Goal: Task Accomplishment & Management: Use online tool/utility

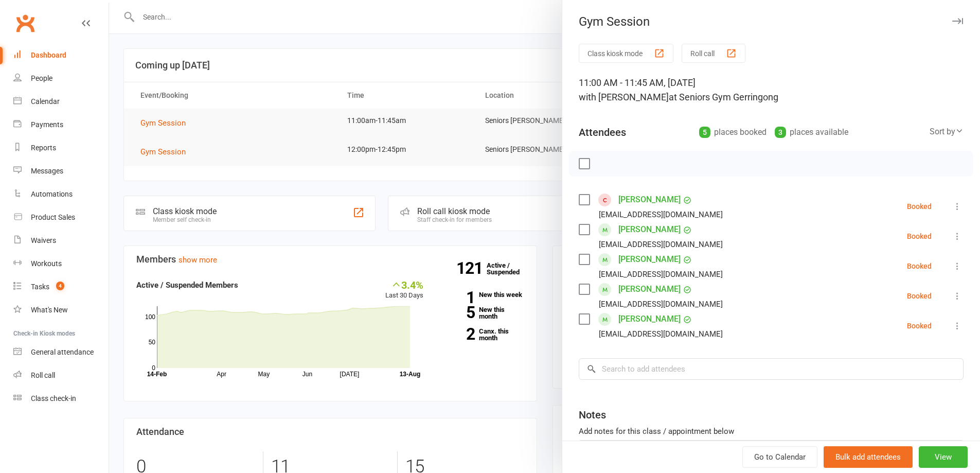
drag, startPoint x: 327, startPoint y: 112, endPoint x: 293, endPoint y: 119, distance: 35.3
click at [329, 111] on div at bounding box center [544, 236] width 871 height 473
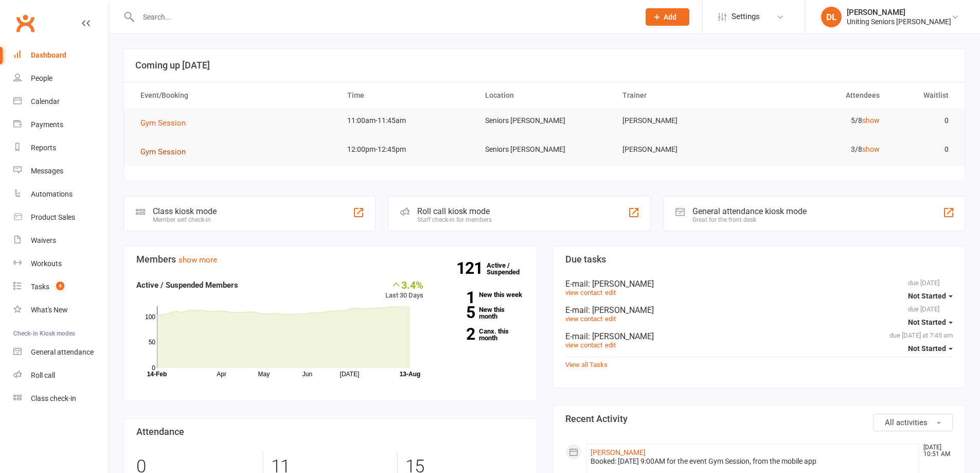
click at [184, 150] on span "Gym Session" at bounding box center [163, 151] width 45 height 9
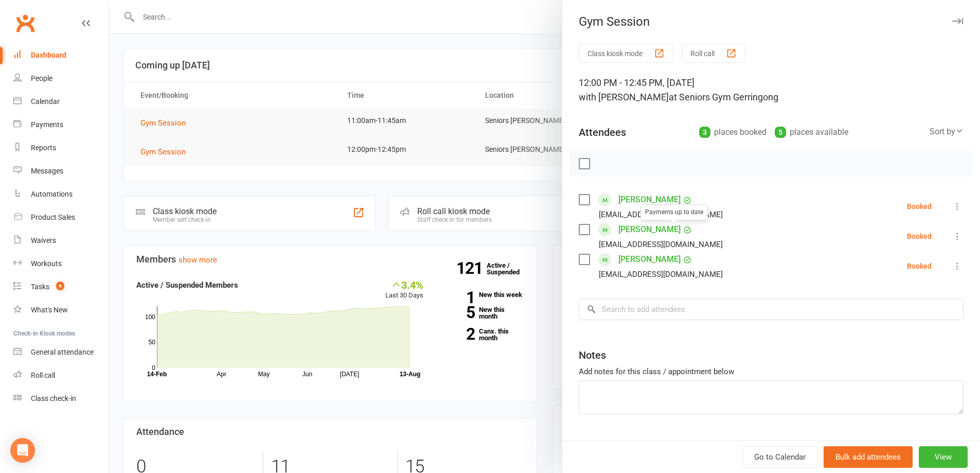
click at [254, 86] on div at bounding box center [544, 236] width 871 height 473
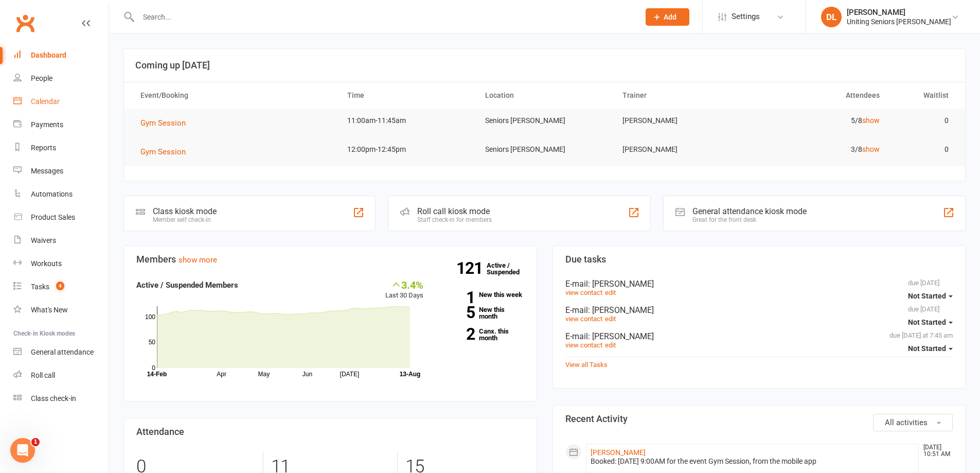
click at [69, 105] on link "Calendar" at bounding box center [60, 101] width 95 height 23
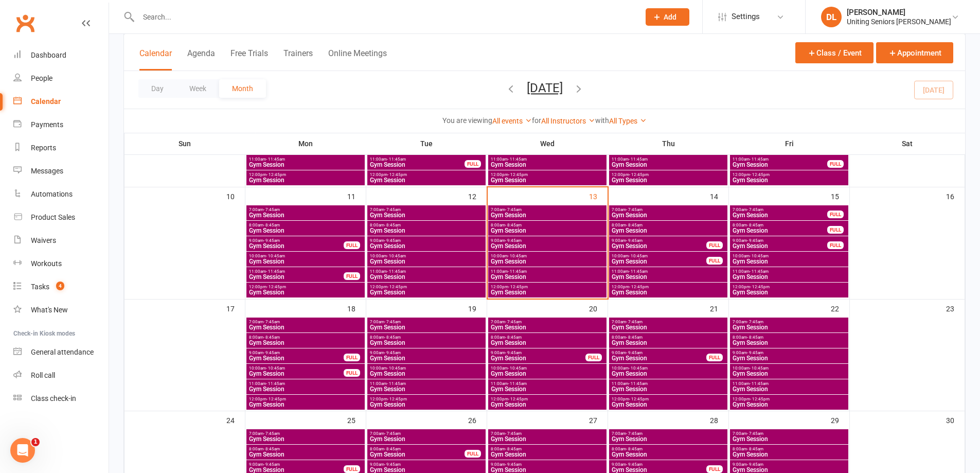
scroll to position [257, 0]
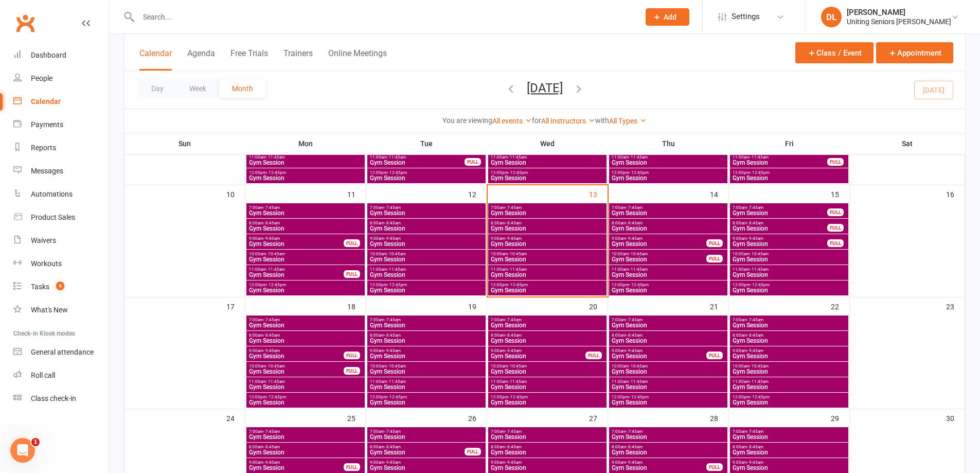
click at [519, 248] on div "9:00am - 9:45am Gym Session" at bounding box center [547, 241] width 118 height 15
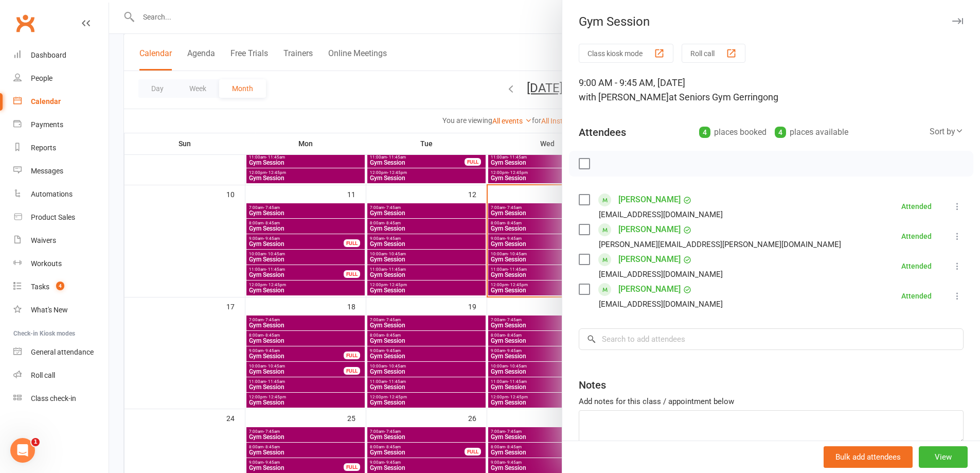
click at [466, 243] on div at bounding box center [544, 236] width 871 height 473
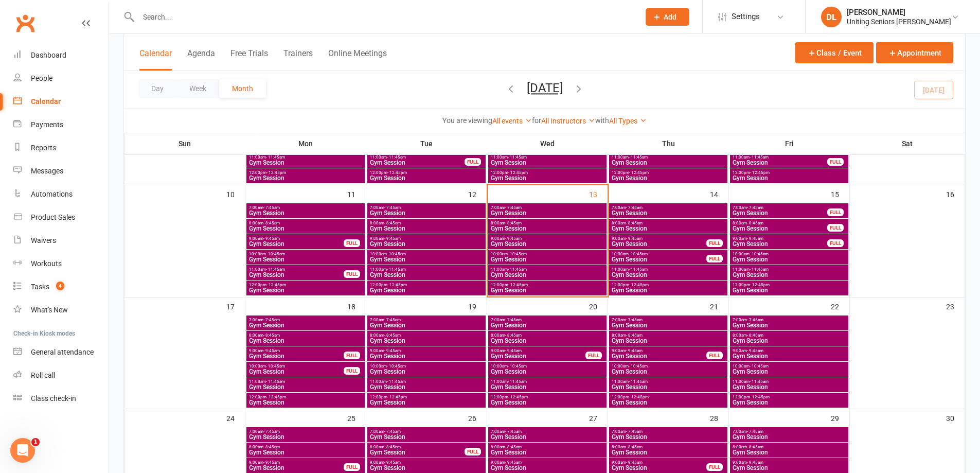
click at [503, 253] on span "10:00am - 10:45am" at bounding box center [547, 254] width 114 height 5
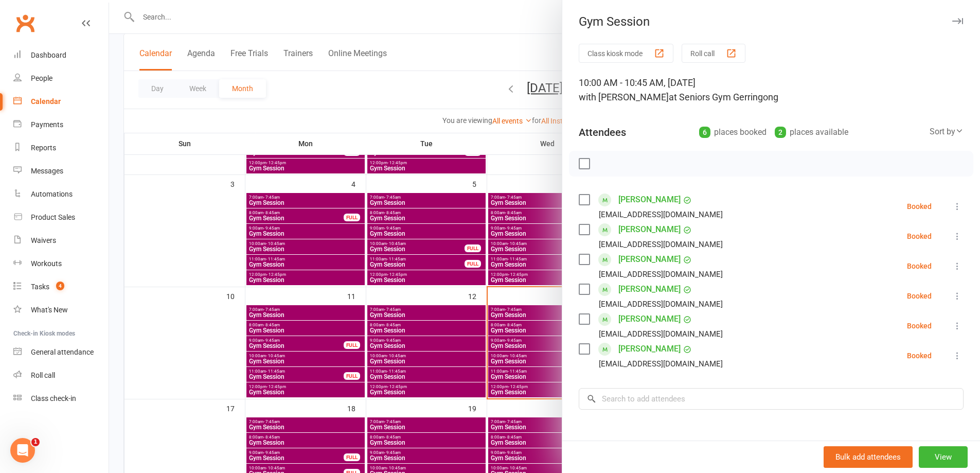
scroll to position [154, 0]
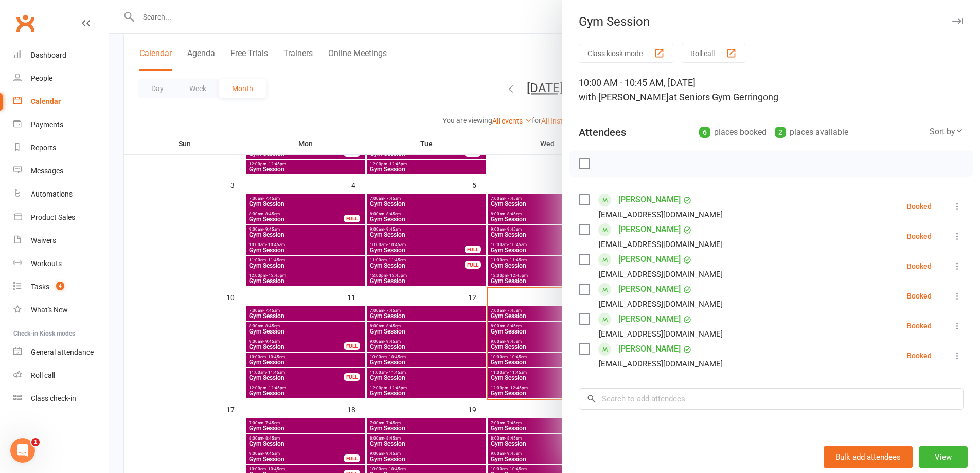
click at [385, 254] on div at bounding box center [544, 236] width 871 height 473
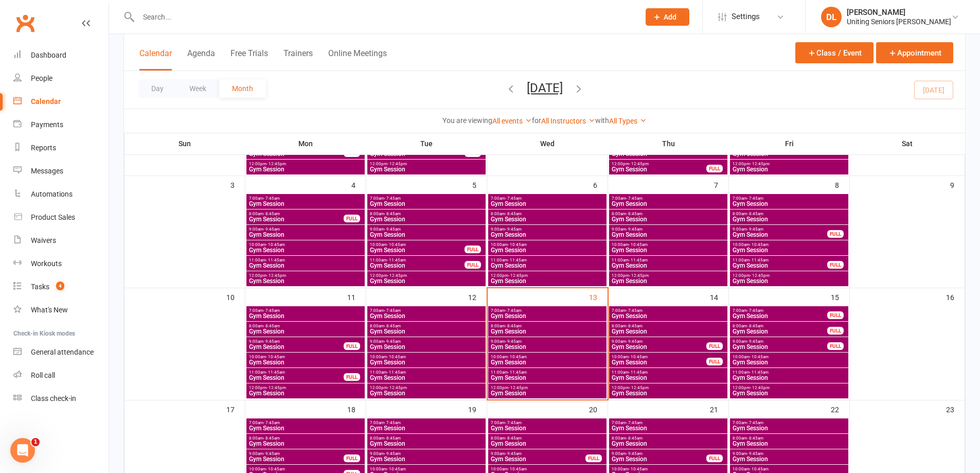
click at [681, 345] on span "Gym Session" at bounding box center [659, 347] width 96 height 6
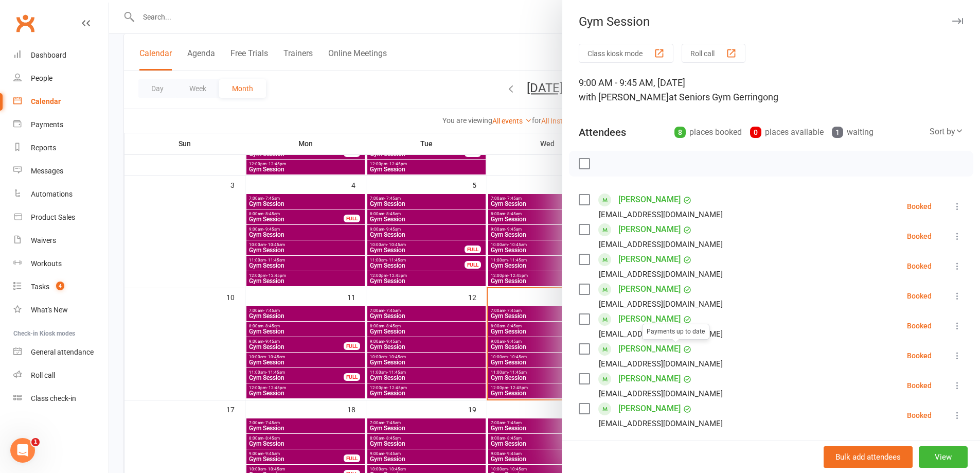
click at [419, 323] on div at bounding box center [544, 236] width 871 height 473
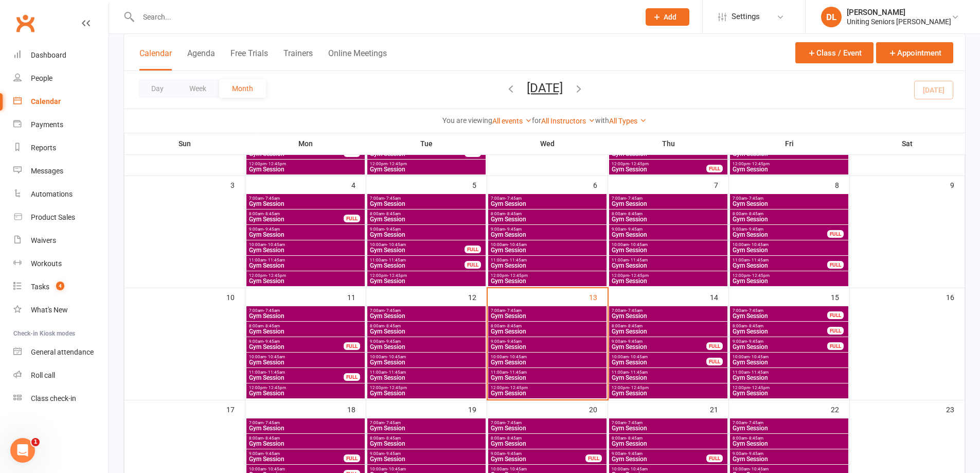
click at [652, 361] on span "Gym Session" at bounding box center [659, 362] width 96 height 6
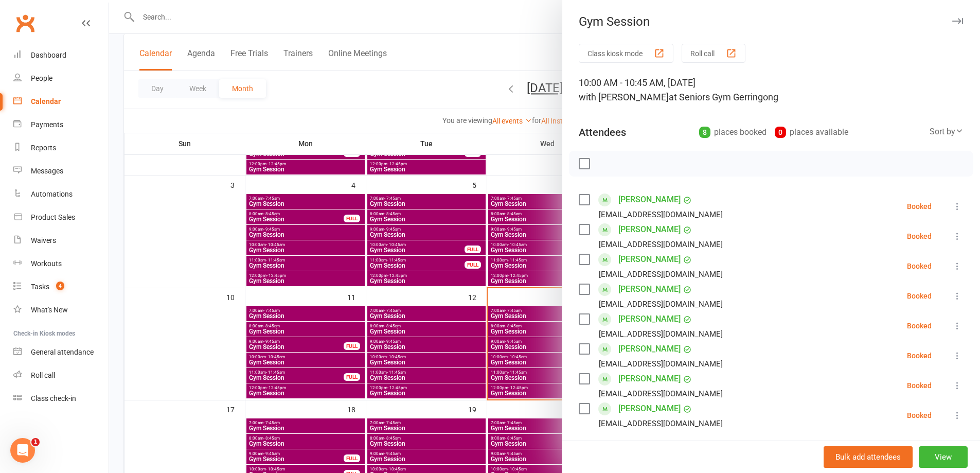
click at [407, 330] on div at bounding box center [544, 236] width 871 height 473
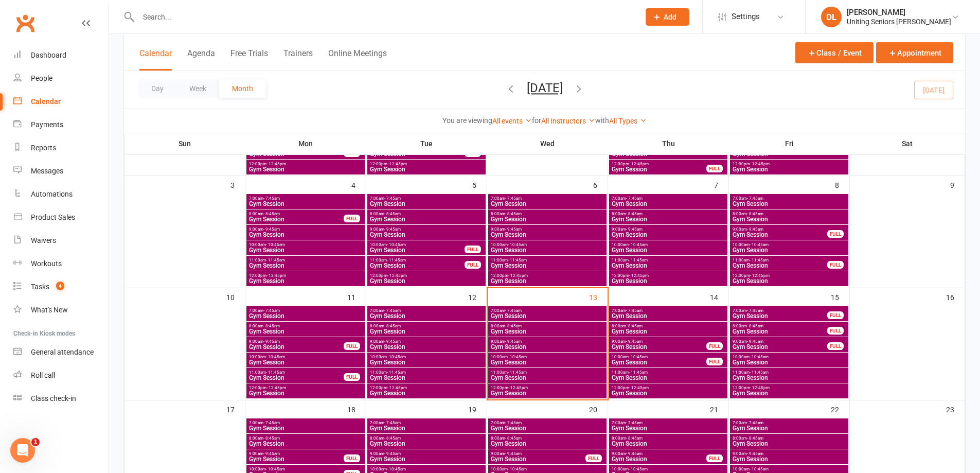
click at [652, 375] on span "Gym Session" at bounding box center [668, 378] width 114 height 6
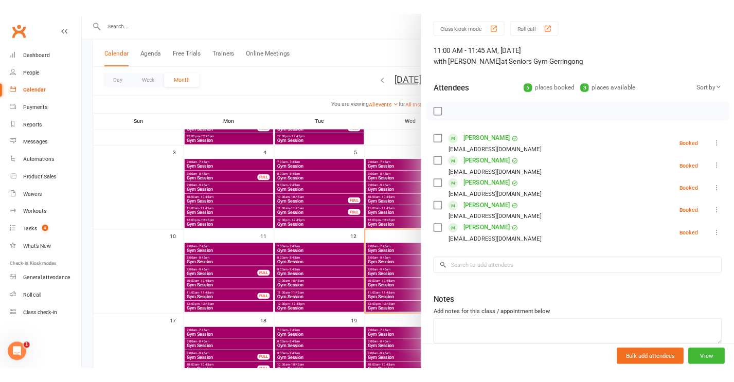
scroll to position [51, 0]
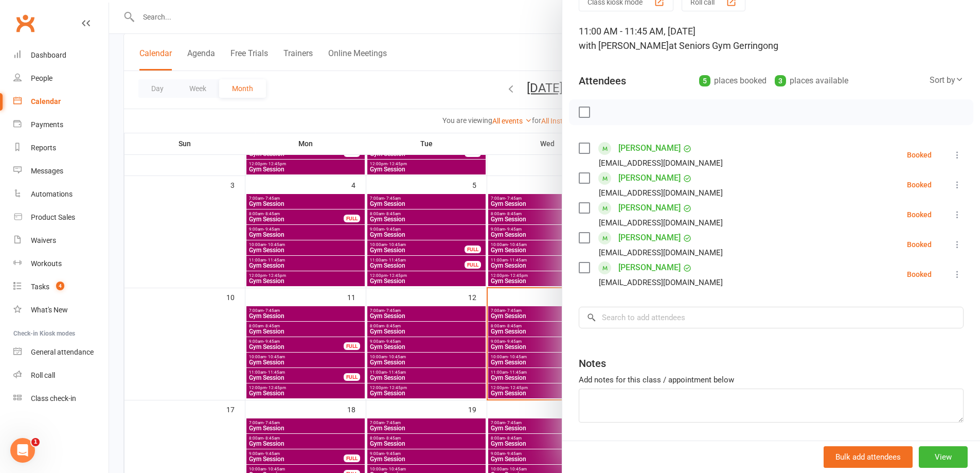
click at [498, 341] on div at bounding box center [544, 236] width 871 height 473
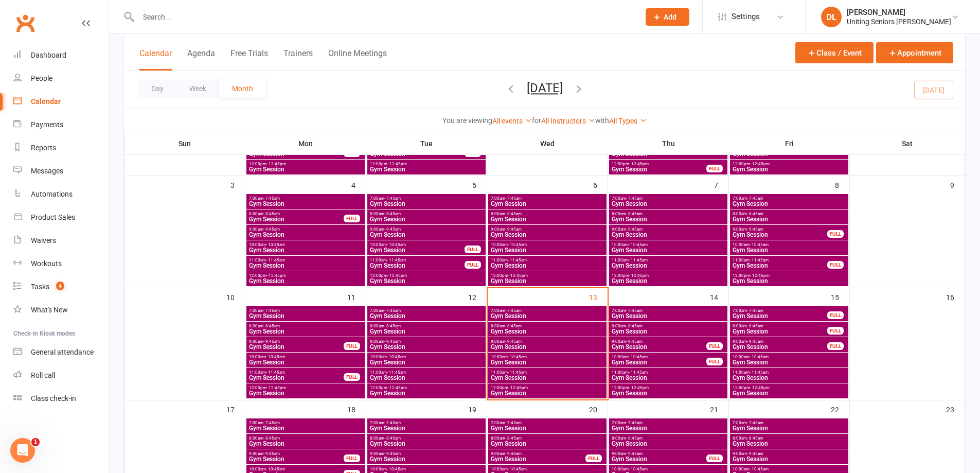
click at [639, 393] on span "Gym Session" at bounding box center [668, 393] width 114 height 6
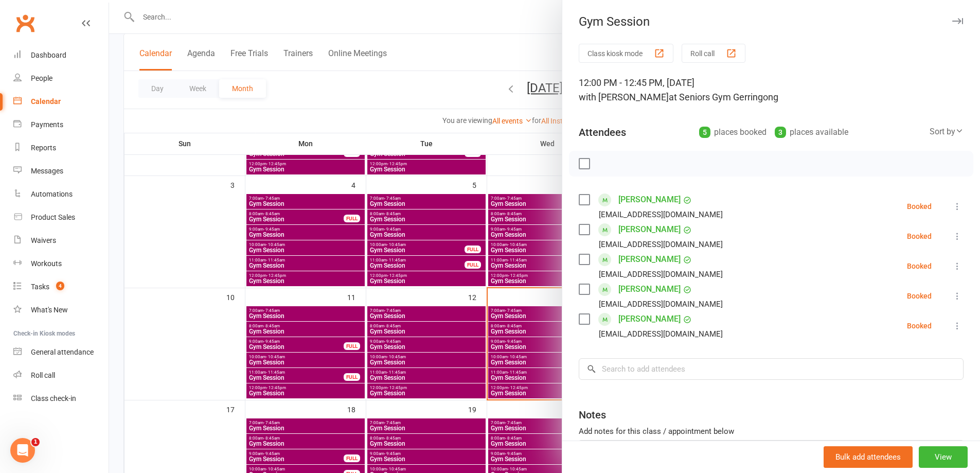
click at [494, 291] on div at bounding box center [544, 236] width 871 height 473
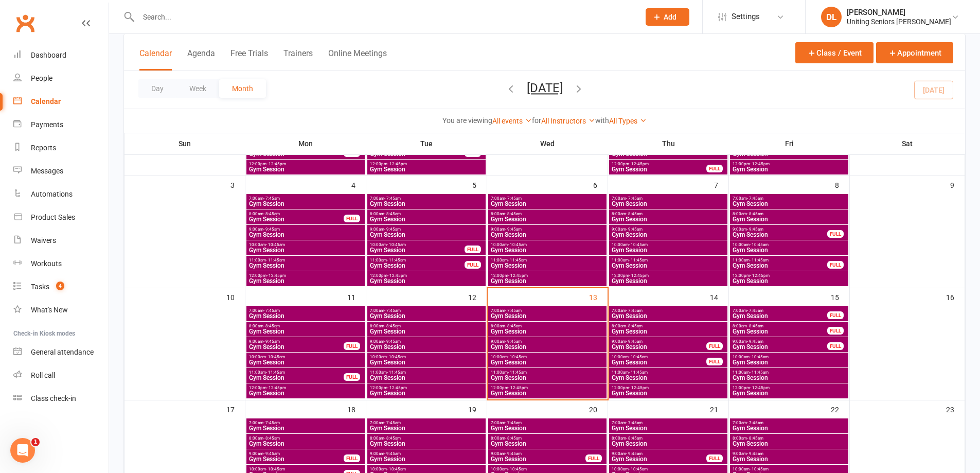
click at [646, 312] on span "7:00am - 7:45am" at bounding box center [668, 310] width 114 height 5
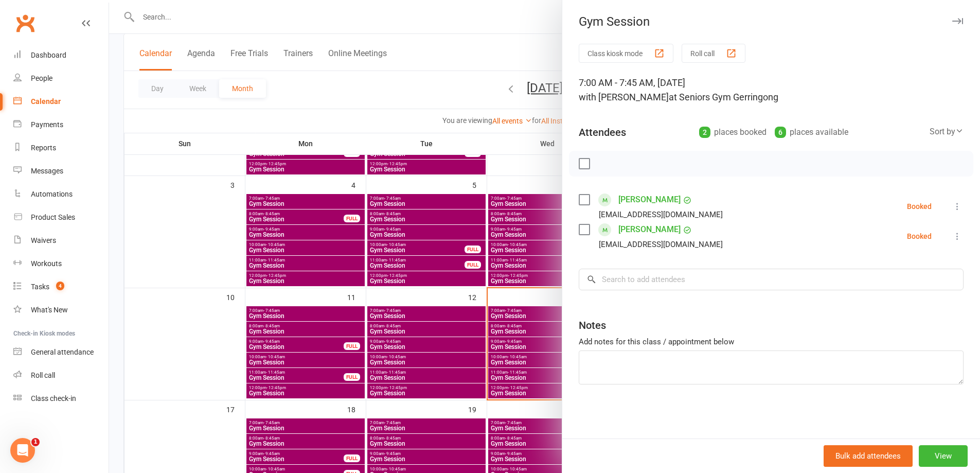
click at [438, 321] on div at bounding box center [544, 236] width 871 height 473
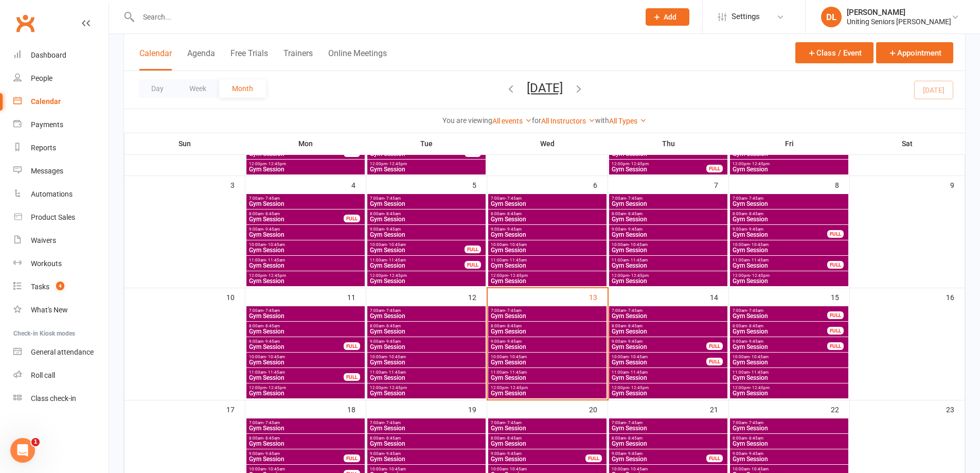
click at [642, 332] on span "Gym Session" at bounding box center [668, 331] width 114 height 6
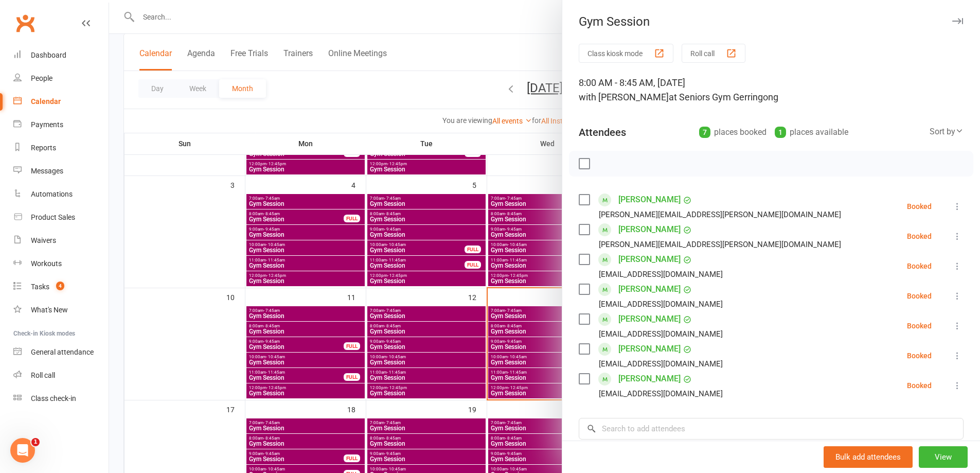
click at [515, 325] on div at bounding box center [544, 236] width 871 height 473
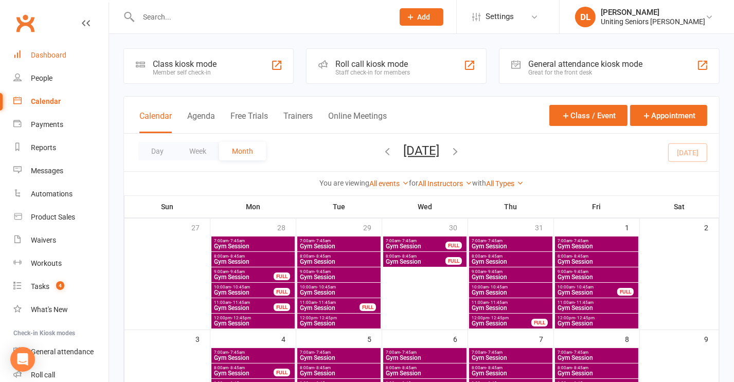
click at [41, 51] on div "Dashboard" at bounding box center [49, 55] width 36 height 8
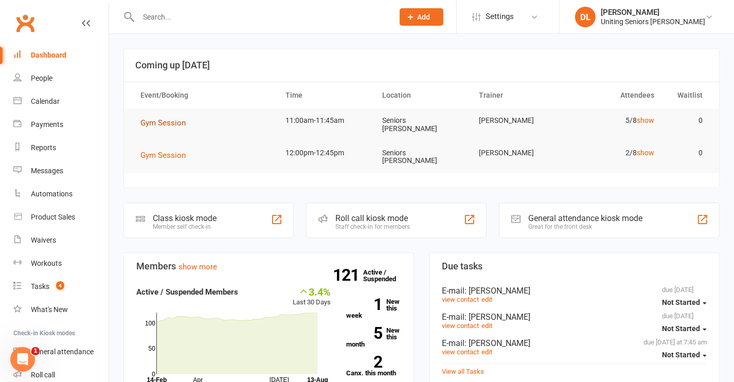
click at [169, 123] on span "Gym Session" at bounding box center [163, 122] width 45 height 9
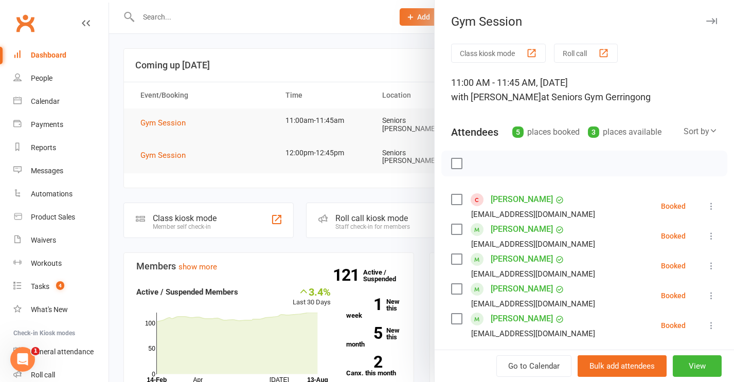
scroll to position [51, 0]
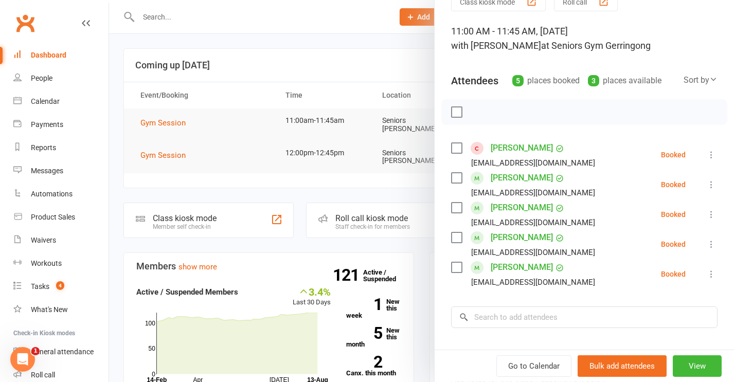
click at [254, 96] on div at bounding box center [421, 191] width 625 height 382
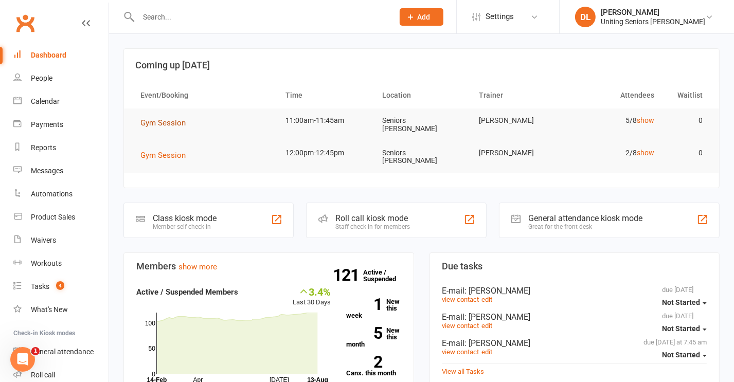
click at [177, 120] on span "Gym Session" at bounding box center [163, 122] width 45 height 9
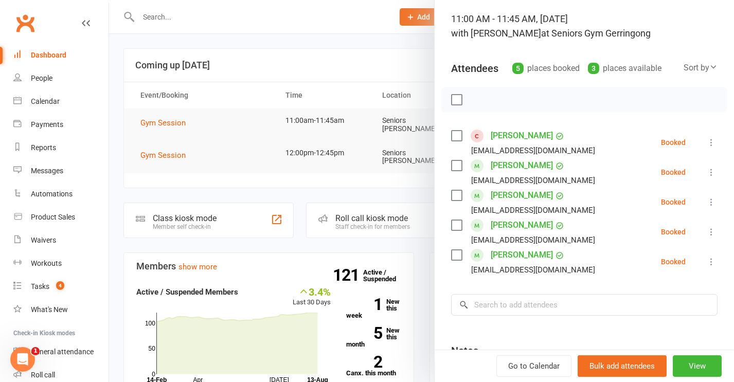
scroll to position [103, 0]
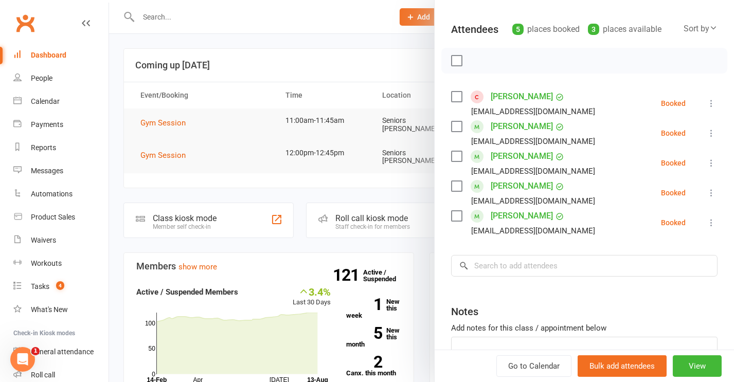
click at [707, 130] on icon at bounding box center [712, 133] width 10 height 10
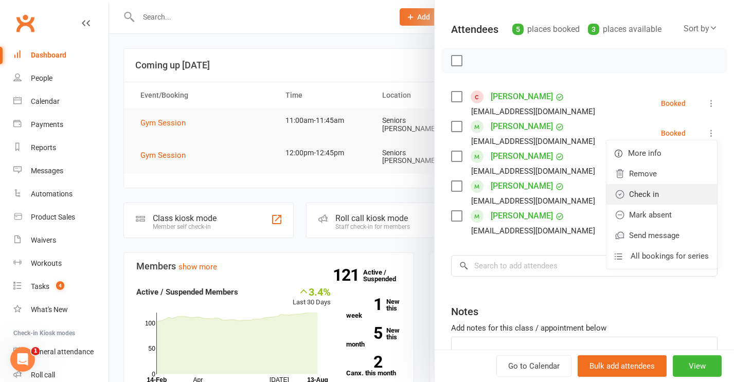
click at [659, 193] on link "Check in" at bounding box center [662, 194] width 111 height 21
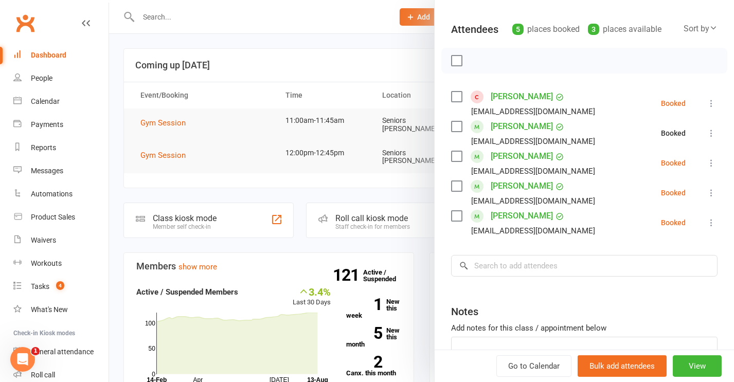
click at [705, 158] on div "Class kiosk mode Roll call 11:00 AM - 11:45 AM, Wednesday, August, 13, 2025 wit…" at bounding box center [585, 182] width 300 height 482
click at [703, 160] on div "Class kiosk mode Roll call 11:00 AM - 11:45 AM, Wednesday, August, 13, 2025 wit…" at bounding box center [585, 182] width 300 height 482
click at [707, 162] on icon at bounding box center [712, 163] width 10 height 10
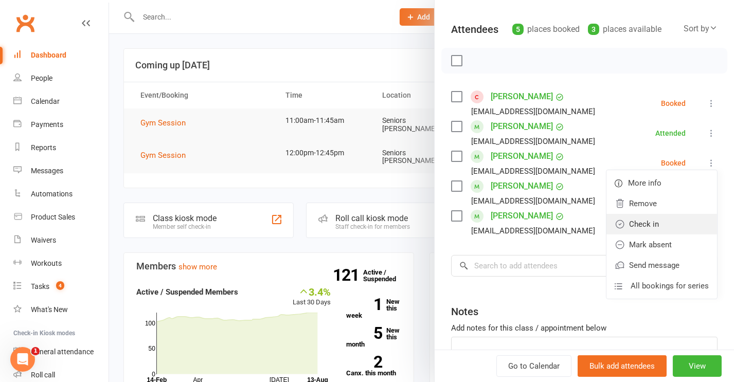
drag, startPoint x: 673, startPoint y: 225, endPoint x: 694, endPoint y: 192, distance: 39.1
click at [673, 225] on link "Check in" at bounding box center [662, 224] width 111 height 21
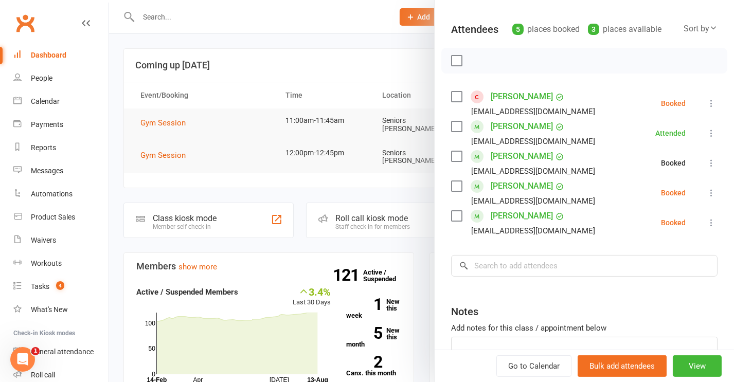
click at [707, 188] on icon at bounding box center [712, 193] width 10 height 10
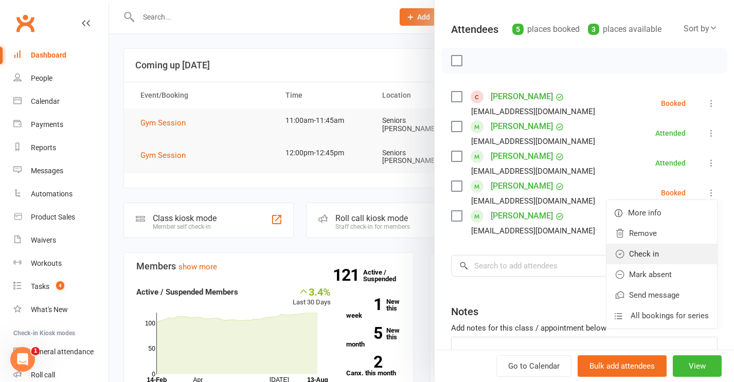
click at [665, 254] on link "Check in" at bounding box center [662, 254] width 111 height 21
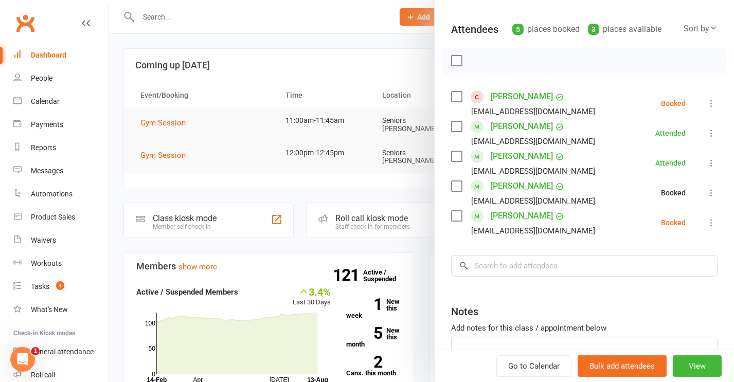
click at [707, 225] on icon at bounding box center [712, 223] width 10 height 10
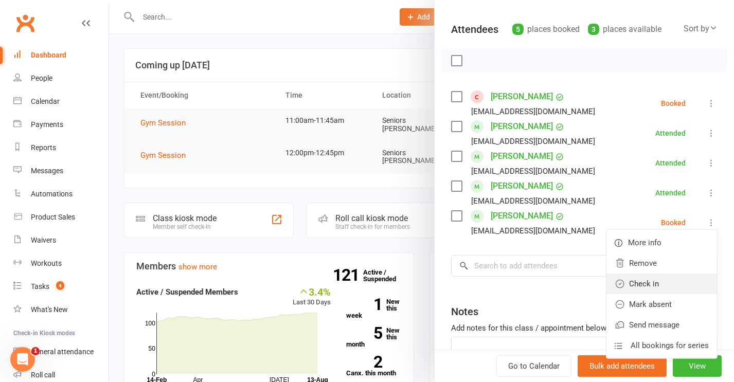
click at [661, 279] on link "Check in" at bounding box center [662, 284] width 111 height 21
